Goal: Find specific page/section: Find specific page/section

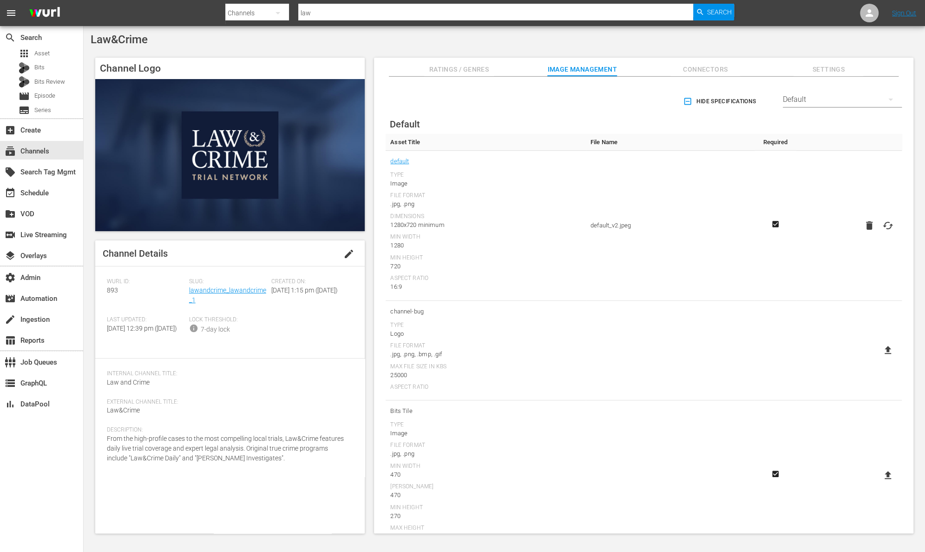
drag, startPoint x: 207, startPoint y: 302, endPoint x: 197, endPoint y: 298, distance: 10.6
click at [197, 298] on div "Slug: lawandcrime_lawandcrime_1" at bounding box center [230, 297] width 82 height 38
click at [719, 12] on span "Search" at bounding box center [719, 12] width 25 height 17
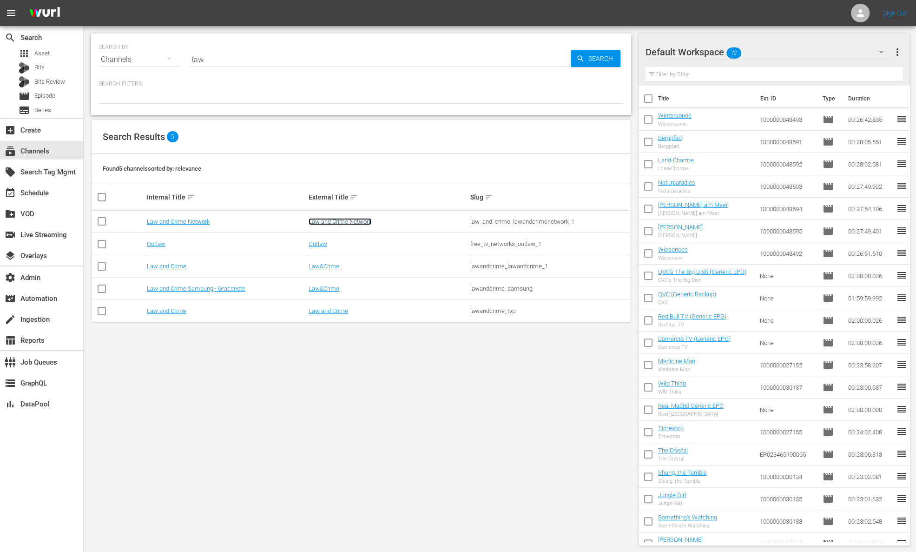
click at [341, 220] on link "Law and Crime Network" at bounding box center [340, 221] width 63 height 7
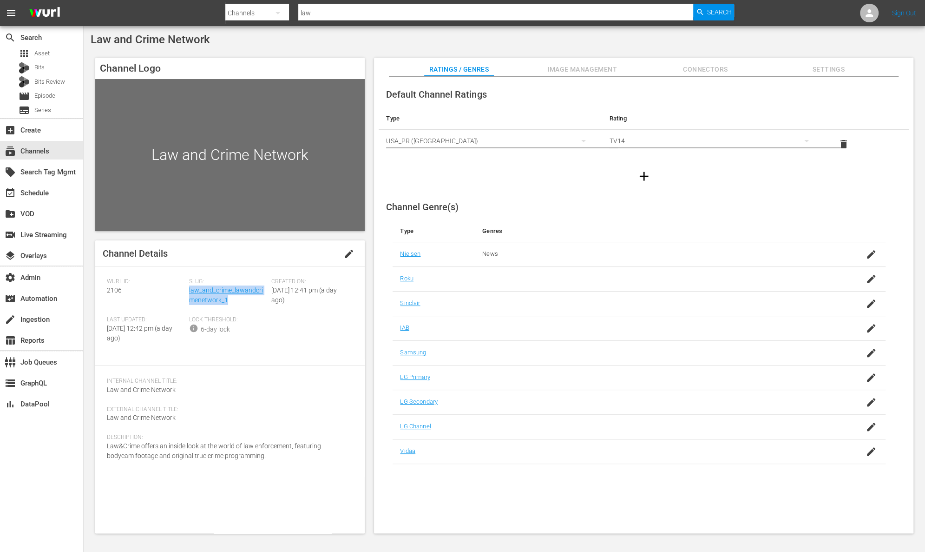
drag, startPoint x: 231, startPoint y: 302, endPoint x: 189, endPoint y: 294, distance: 43.0
click at [189, 294] on div "Slug: law_and_crime_lawandcrimenetwork_1" at bounding box center [230, 297] width 82 height 38
copy link "law_and_crime_lawandcrimenetwork_1"
click at [609, 65] on span "Image Management" at bounding box center [582, 70] width 70 height 12
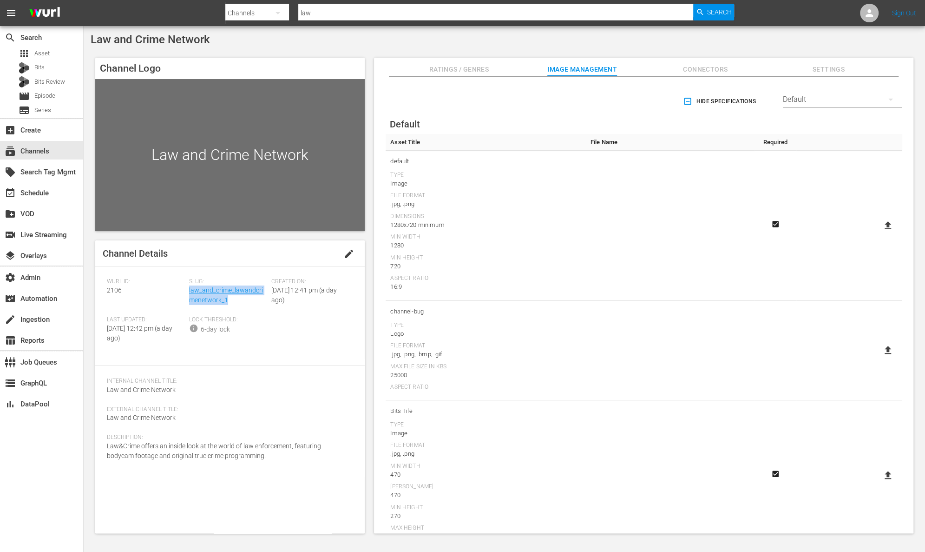
click at [883, 222] on icon at bounding box center [888, 225] width 11 height 11
click at [879, 233] on input "file" at bounding box center [879, 233] width 0 height 0
click at [885, 225] on icon at bounding box center [888, 225] width 7 height 8
click at [879, 233] on input "file" at bounding box center [879, 233] width 0 height 0
click at [885, 225] on icon at bounding box center [888, 225] width 7 height 8
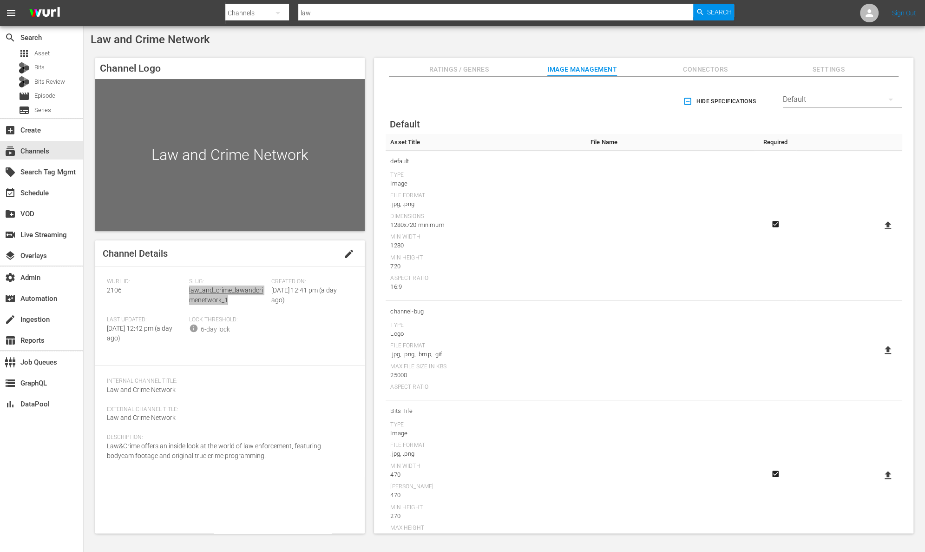
click at [879, 233] on input "file" at bounding box center [879, 233] width 0 height 0
click at [730, 14] on span "Search" at bounding box center [719, 12] width 25 height 17
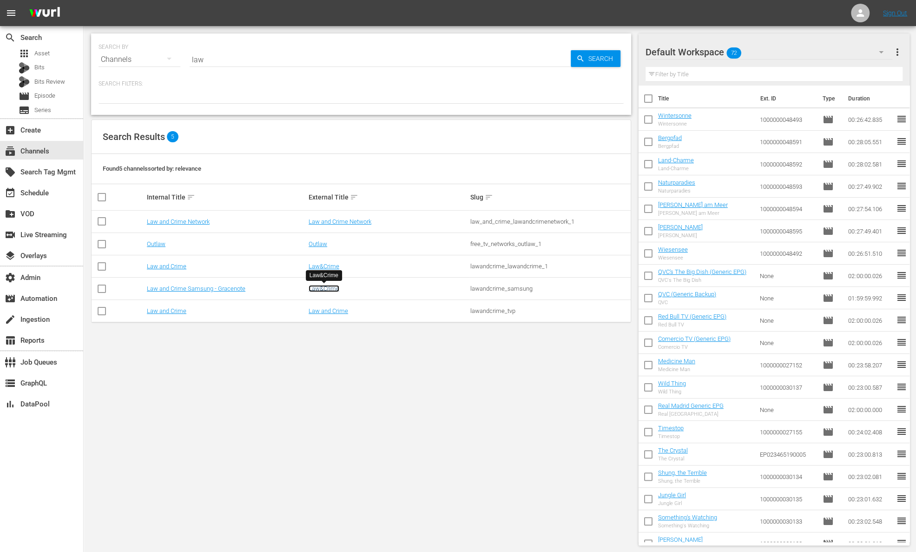
click at [321, 287] on link "Law&Crime" at bounding box center [324, 288] width 31 height 7
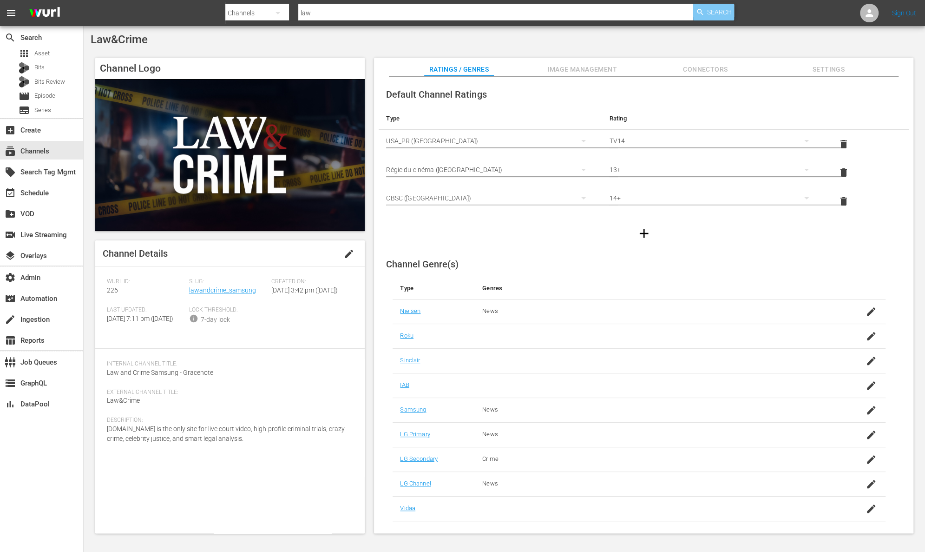
click at [711, 11] on span "Search" at bounding box center [719, 12] width 25 height 17
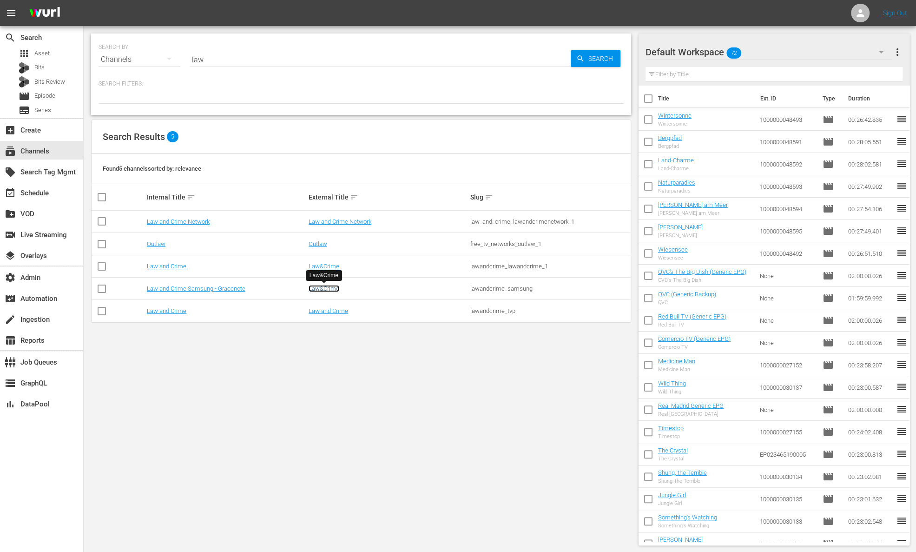
click at [317, 289] on link "Law&Crime" at bounding box center [324, 288] width 31 height 7
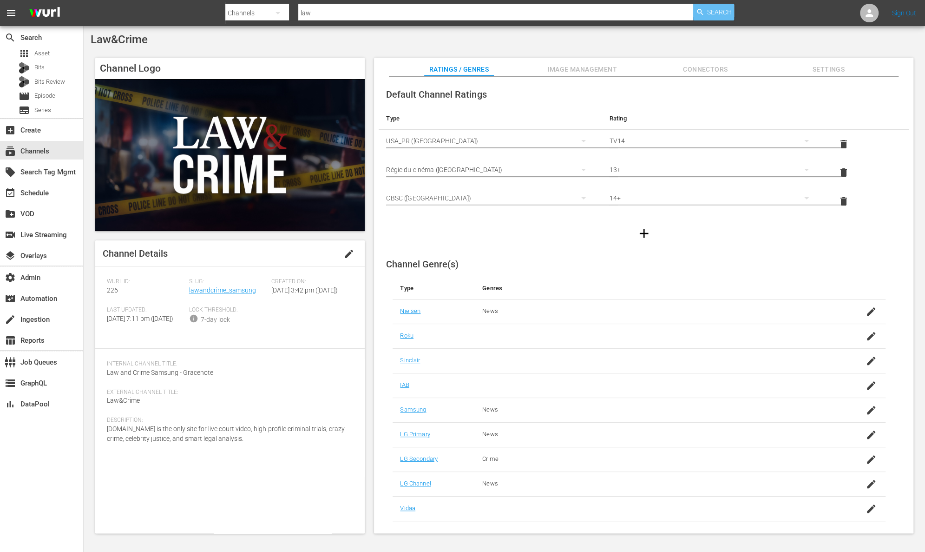
click at [721, 12] on span "Search" at bounding box center [719, 12] width 25 height 17
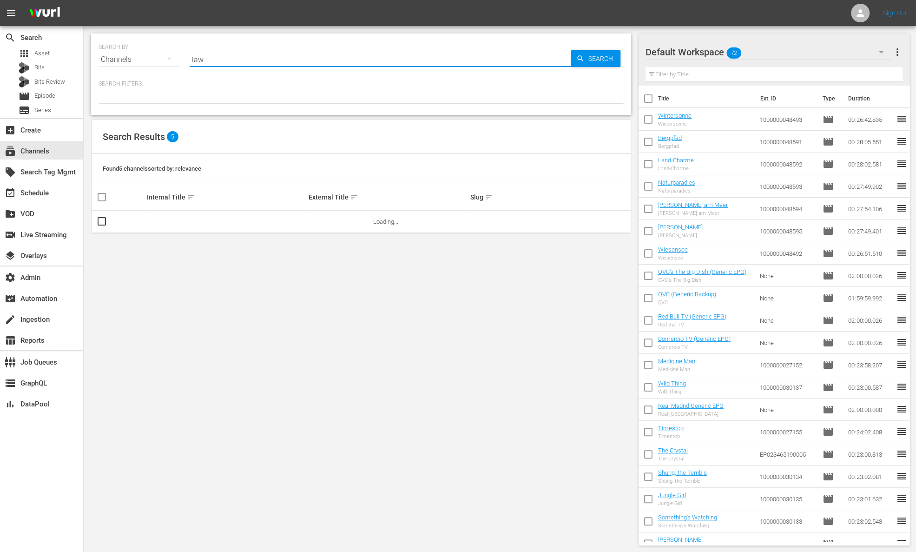
click at [234, 65] on input "law" at bounding box center [380, 59] width 381 height 22
click at [594, 59] on span "Search" at bounding box center [603, 58] width 36 height 17
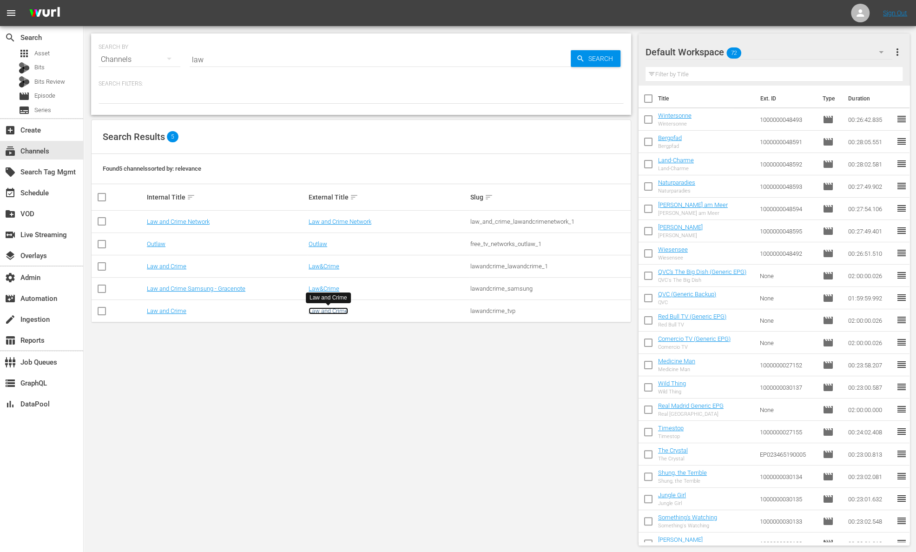
click at [341, 310] on link "Law and Crime" at bounding box center [329, 310] width 40 height 7
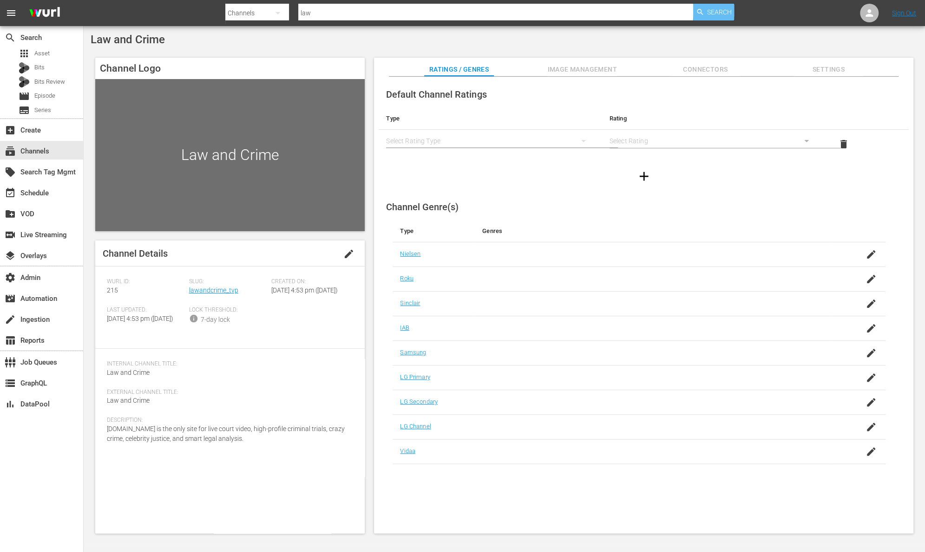
click at [706, 15] on div "Search" at bounding box center [713, 12] width 41 height 17
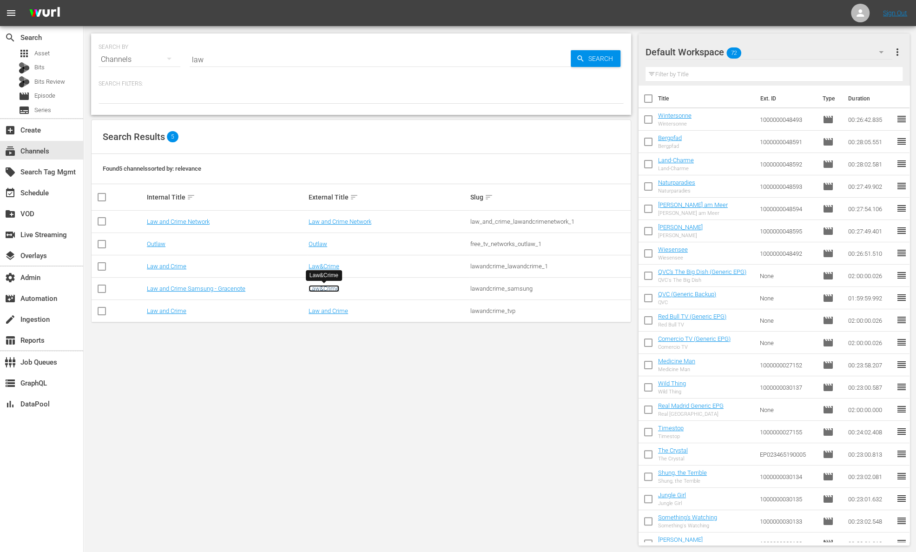
click at [327, 289] on link "Law&Crime" at bounding box center [324, 288] width 31 height 7
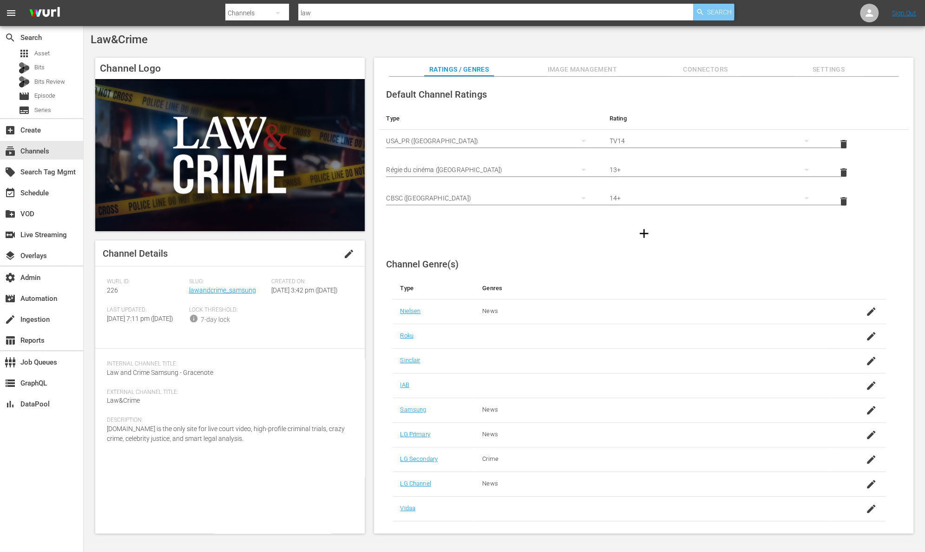
click at [720, 14] on span "Search" at bounding box center [719, 12] width 25 height 17
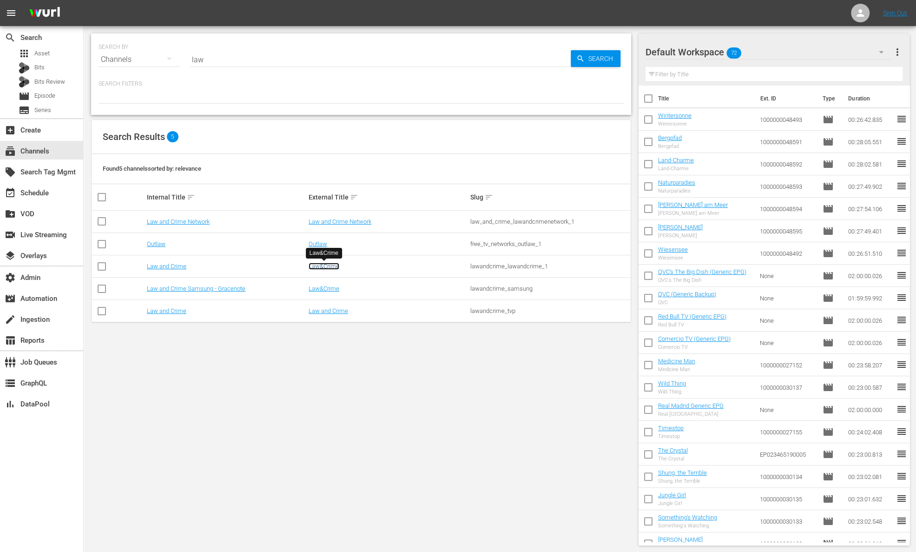
click at [318, 266] on link "Law&Crime" at bounding box center [324, 266] width 31 height 7
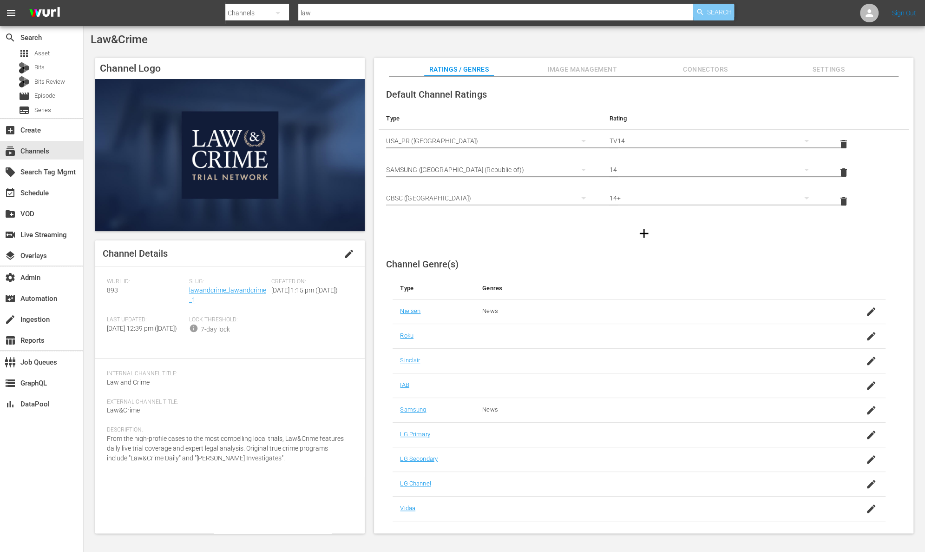
click at [716, 13] on span "Search" at bounding box center [719, 12] width 25 height 17
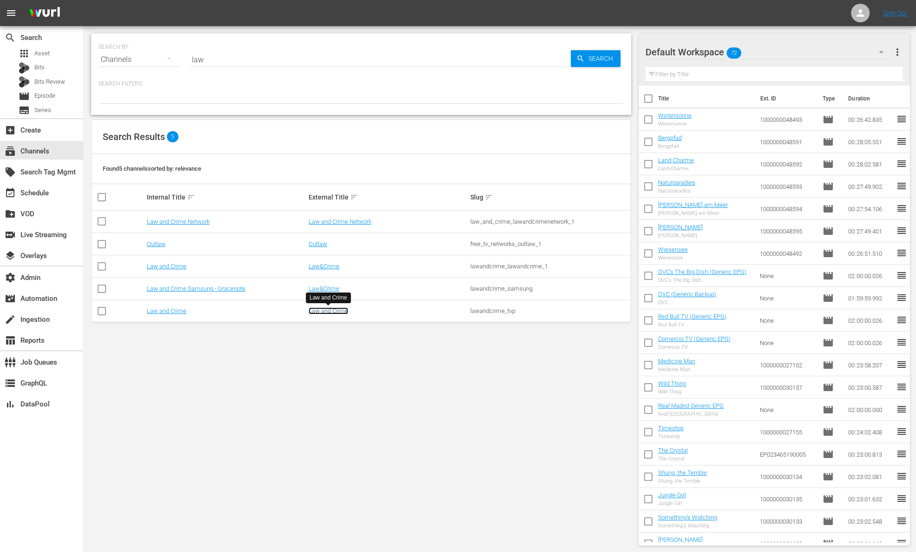
click at [327, 307] on link "Law and Crime" at bounding box center [329, 310] width 40 height 7
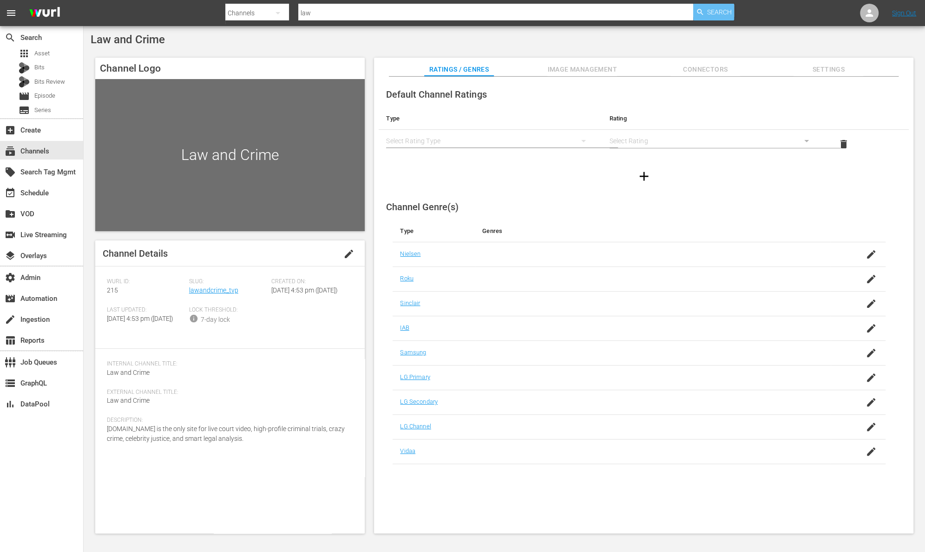
click at [723, 13] on span "Search" at bounding box center [719, 12] width 25 height 17
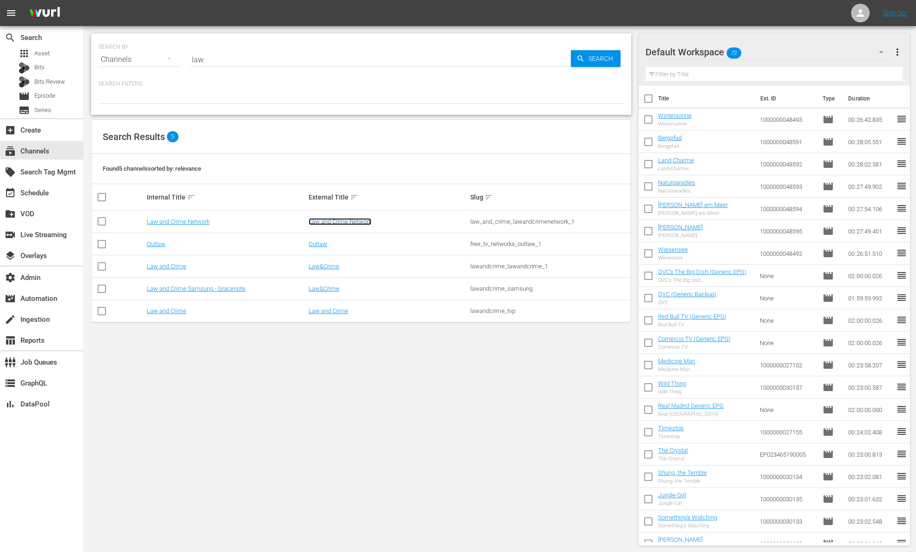
click at [353, 222] on link "Law and Crime Network" at bounding box center [340, 221] width 63 height 7
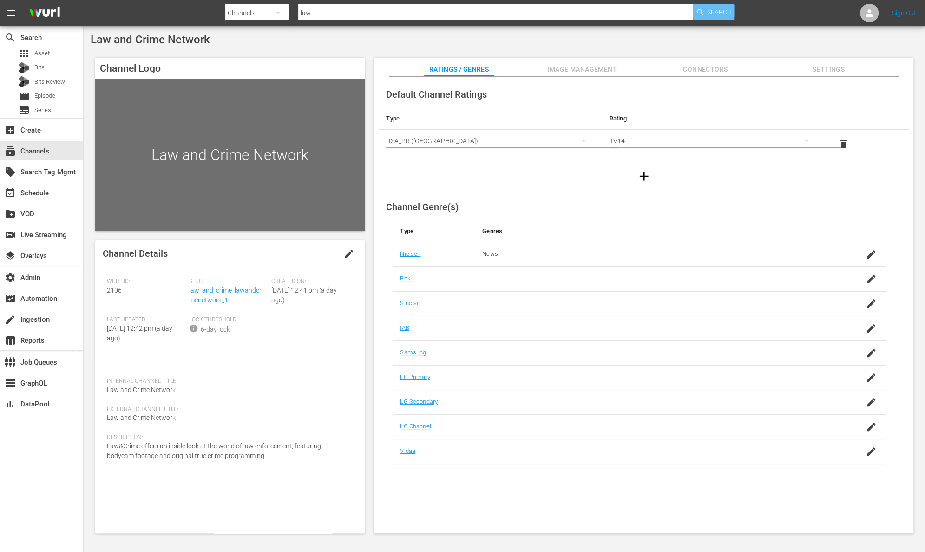
click at [729, 13] on span "Search" at bounding box center [719, 12] width 25 height 17
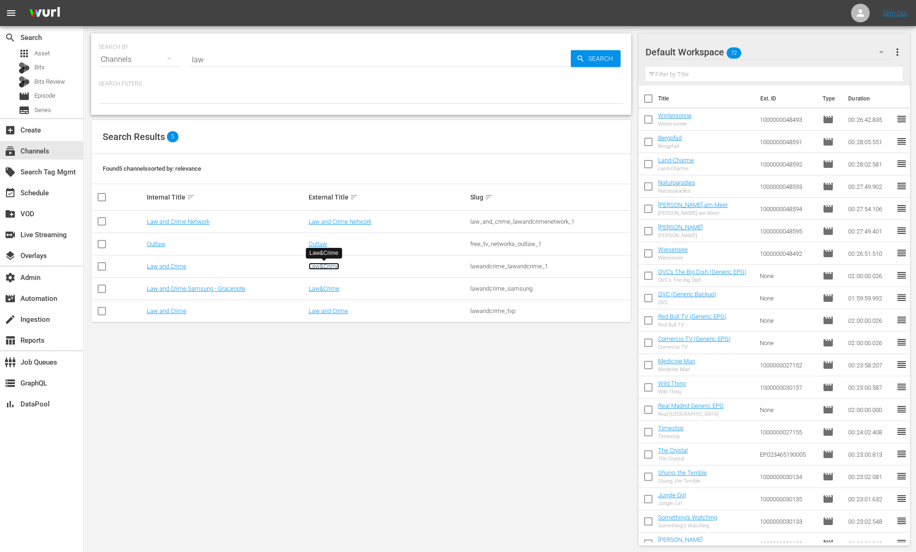
click at [327, 267] on link "Law&Crime" at bounding box center [324, 266] width 31 height 7
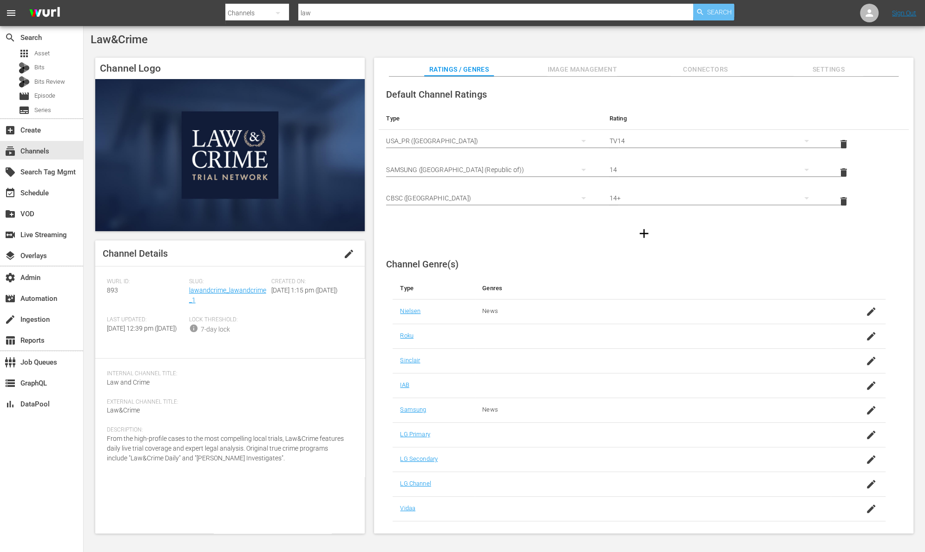
click at [722, 14] on span "Search" at bounding box center [719, 12] width 25 height 17
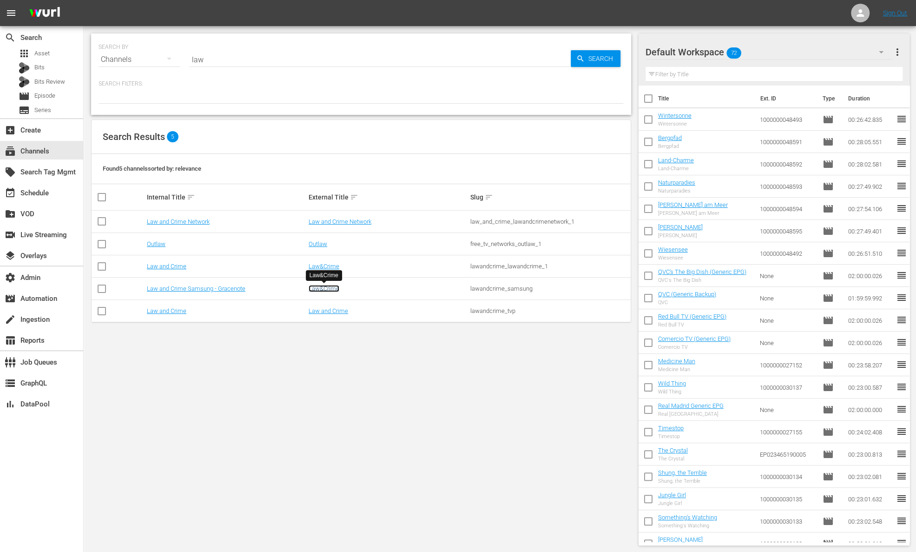
click at [335, 286] on link "Law&Crime" at bounding box center [324, 288] width 31 height 7
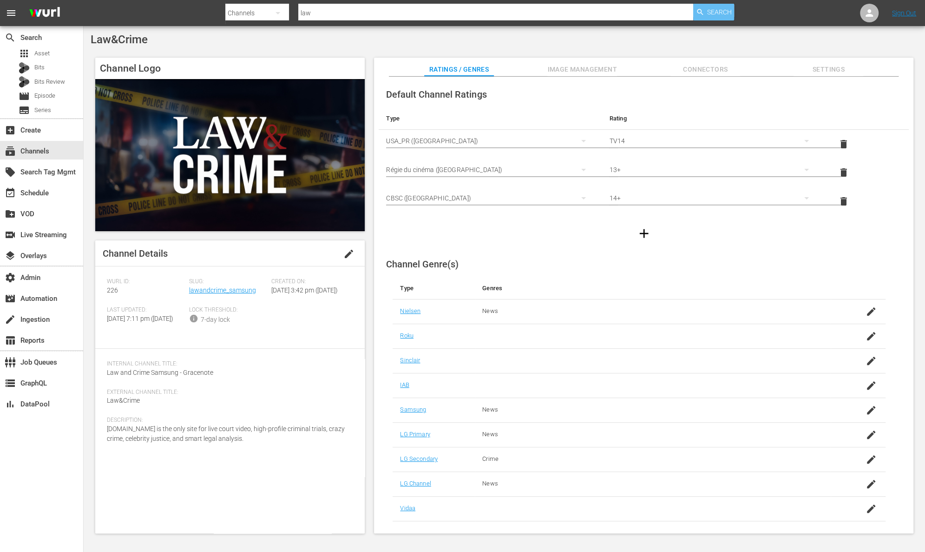
click at [720, 14] on span "Search" at bounding box center [719, 12] width 25 height 17
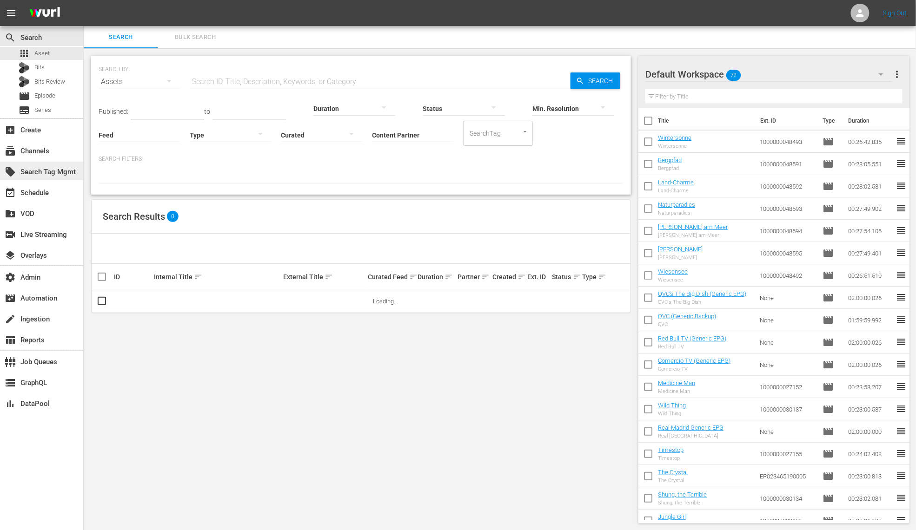
scroll to position [0, 0]
click at [50, 162] on div "local_offer Search Tag Mgmt" at bounding box center [41, 171] width 83 height 19
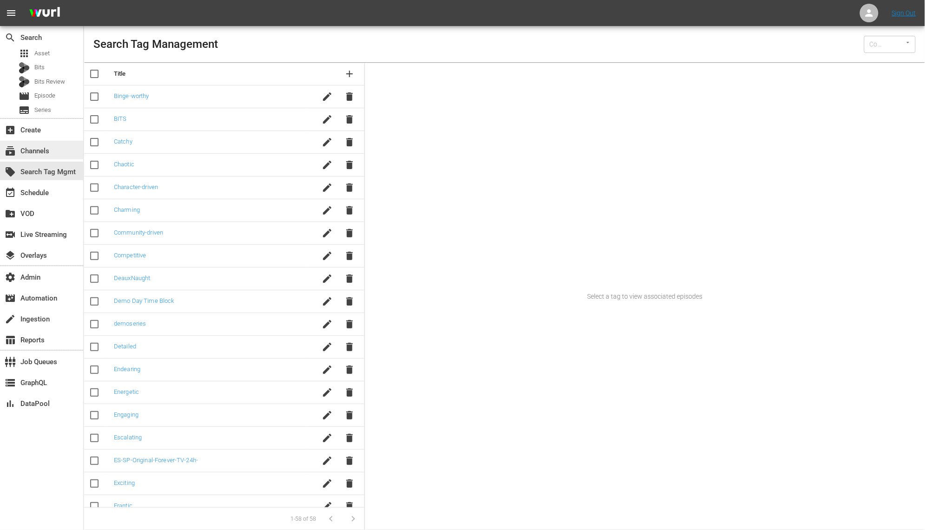
type input "Wurl (15)"
click at [46, 149] on div "subscriptions Channels" at bounding box center [26, 149] width 52 height 8
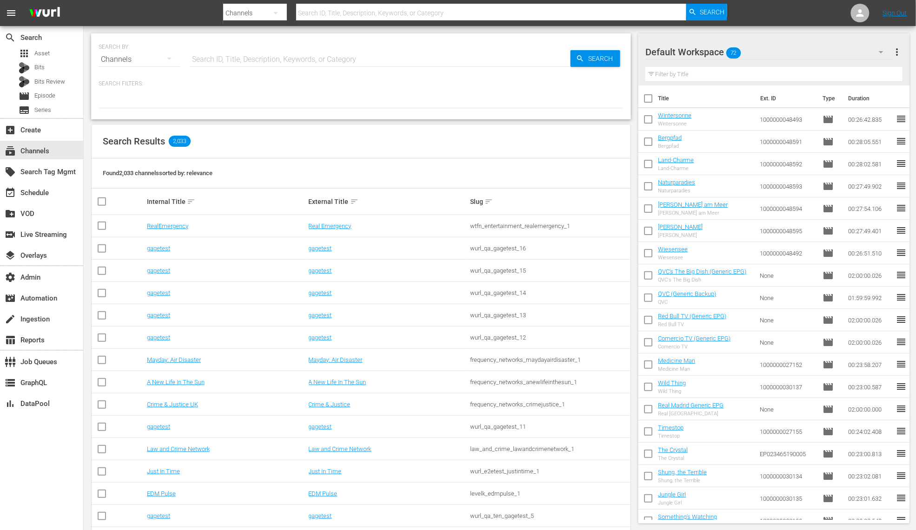
click at [255, 56] on input "text" at bounding box center [380, 59] width 381 height 22
paste input "ae_networks_60daysininternational_1"
type input "ae_networks_60daysininternational_1"
click at [588, 65] on span "Search" at bounding box center [602, 58] width 36 height 17
type input "ae_networks_60daysininternational_1"
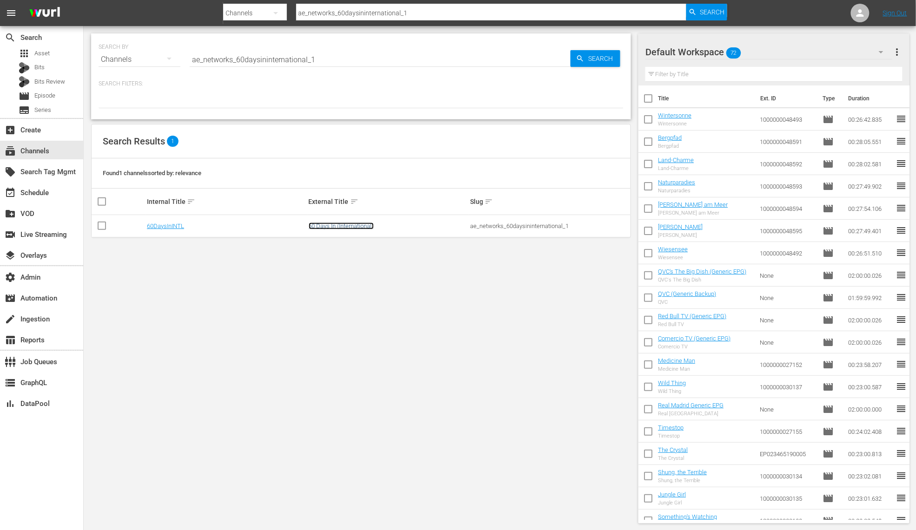
click at [359, 228] on link "60 Days In (International)" at bounding box center [341, 226] width 65 height 7
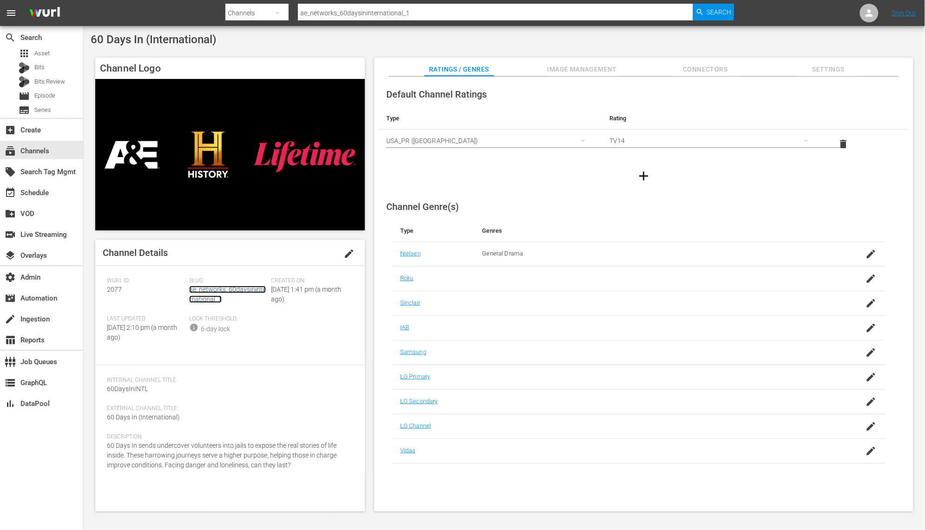
click at [243, 292] on link "ae_networks_60daysininternational_1" at bounding box center [227, 294] width 77 height 17
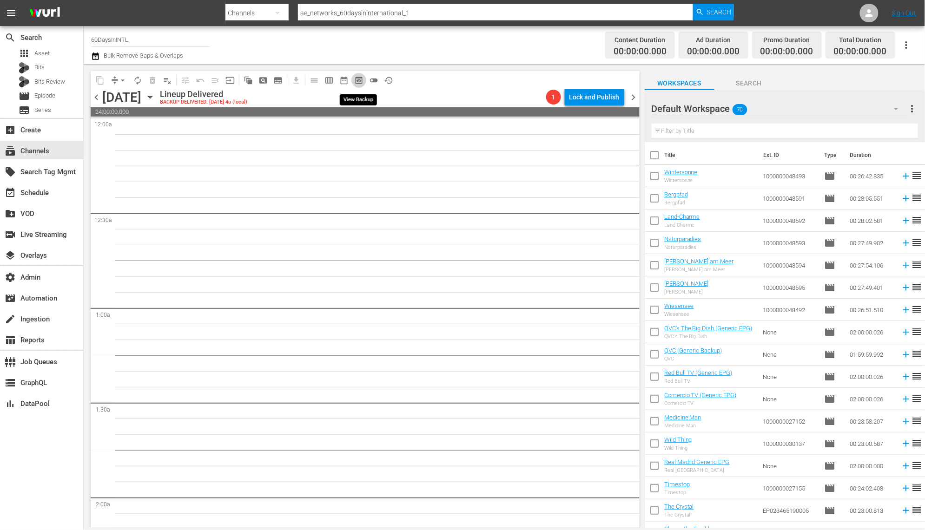
click at [359, 80] on span "preview_outlined" at bounding box center [358, 80] width 9 height 9
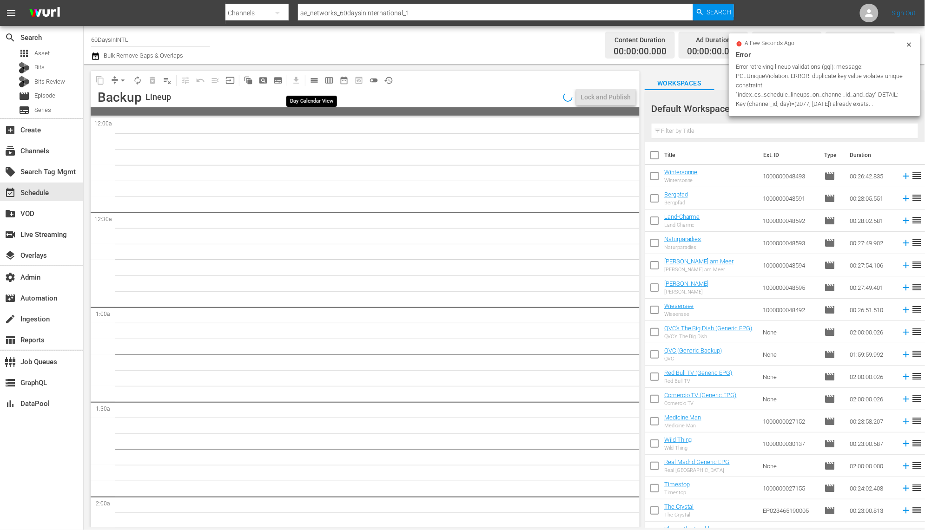
click at [314, 77] on span "calendar_view_day_outlined" at bounding box center [314, 80] width 9 height 9
